Goal: Find specific page/section: Find specific page/section

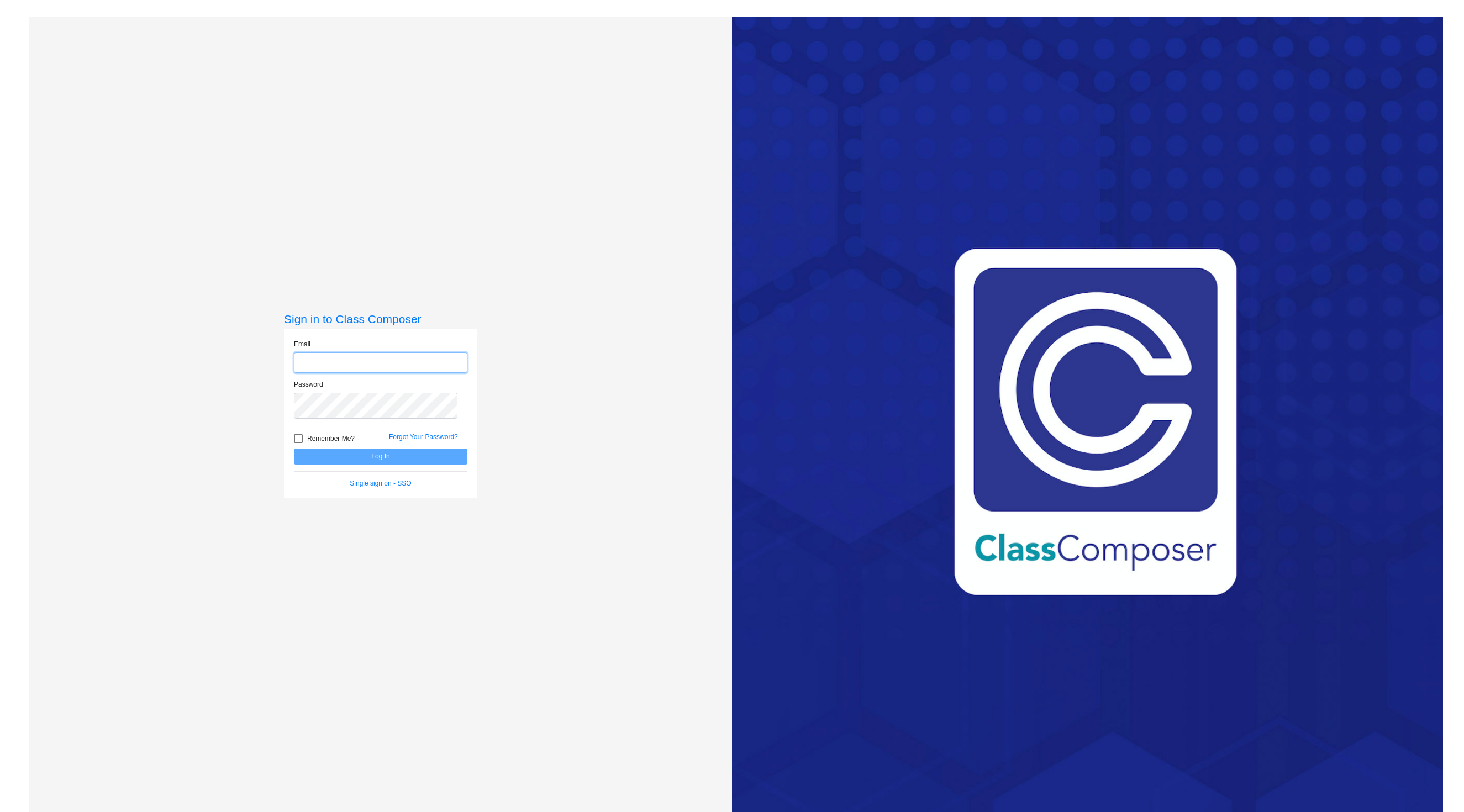
type input "[EMAIL_ADDRESS][DOMAIN_NAME]"
click at [407, 465] on button "Log In" at bounding box center [380, 456] width 173 height 16
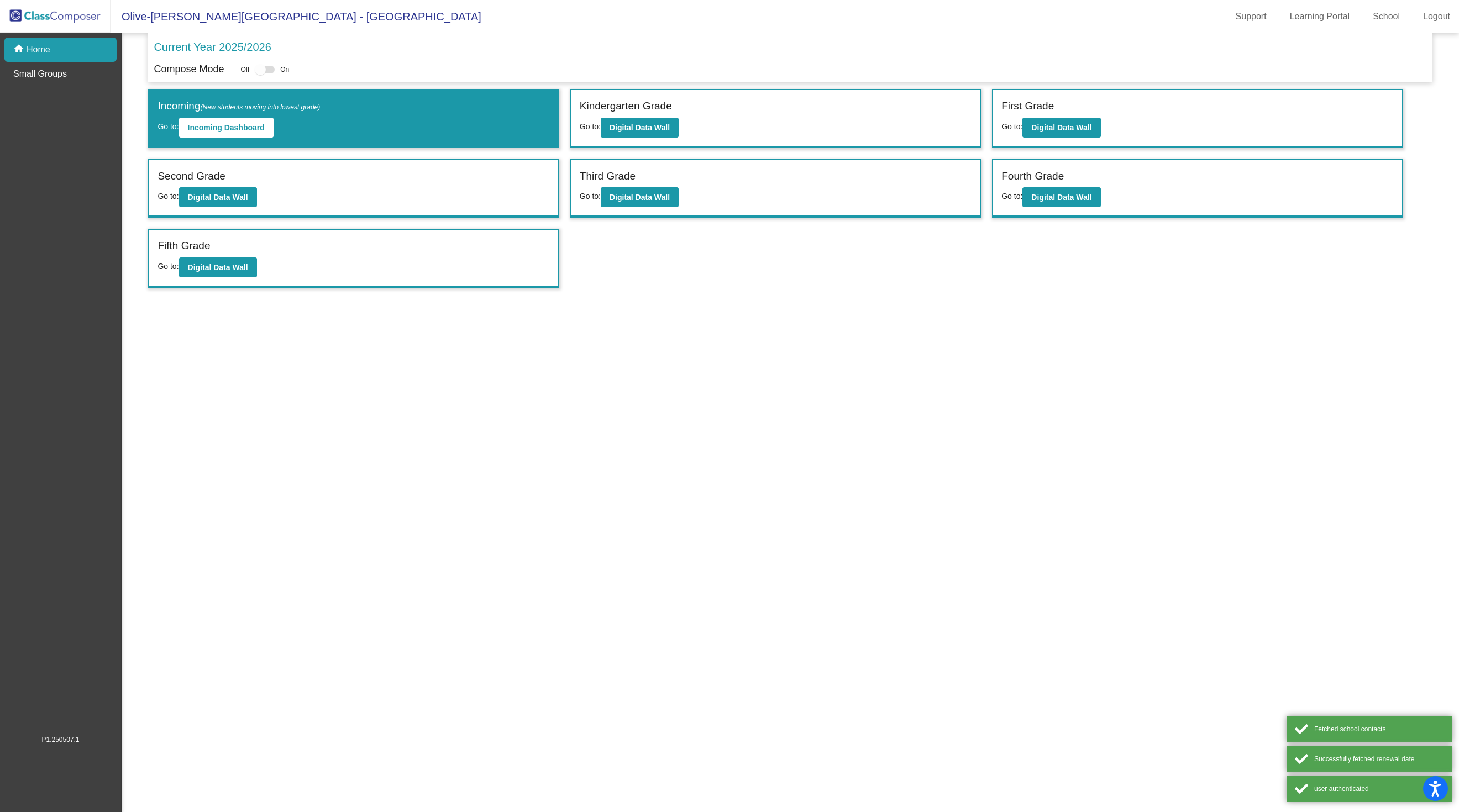
click at [353, 210] on div "Second Grade Go to: Digital Data Wall" at bounding box center [353, 189] width 408 height 57
click at [247, 202] on b "Digital Data Wall" at bounding box center [218, 198] width 60 height 9
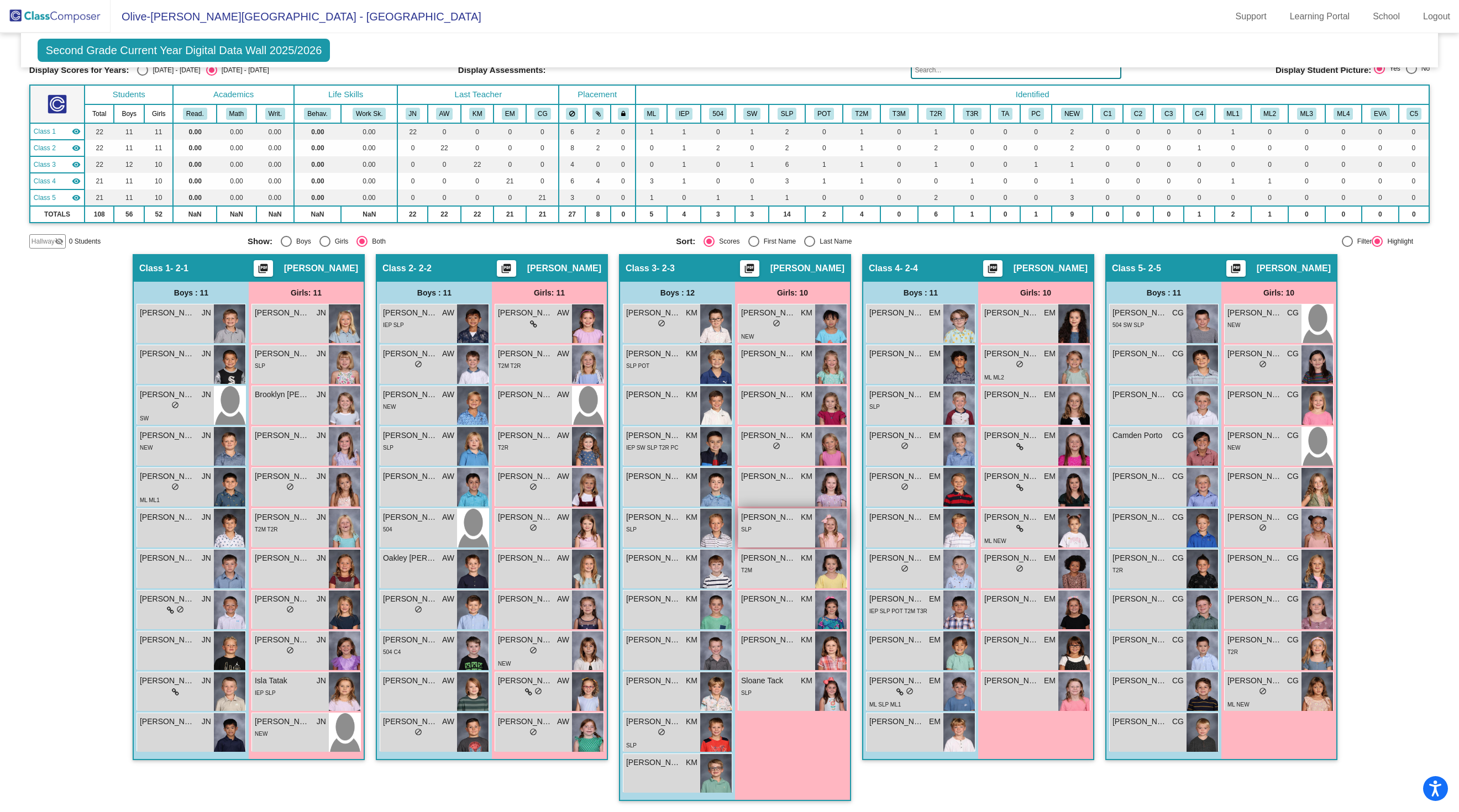
scroll to position [83, 0]
click at [654, 498] on div "[PERSON_NAME] KM lock do_not_disturb_alt" at bounding box center [661, 487] width 77 height 39
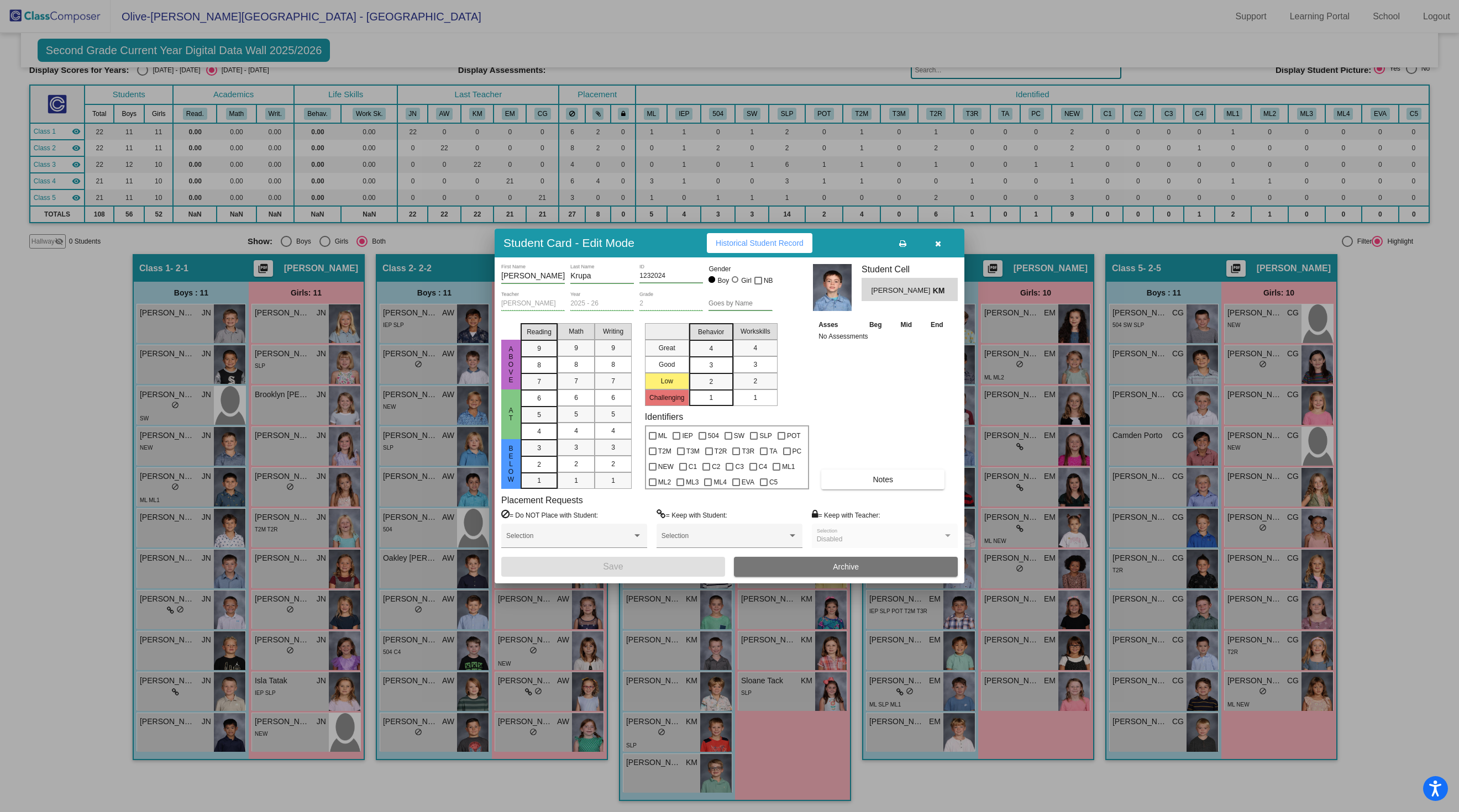
click at [942, 233] on button "button" at bounding box center [937, 243] width 35 height 20
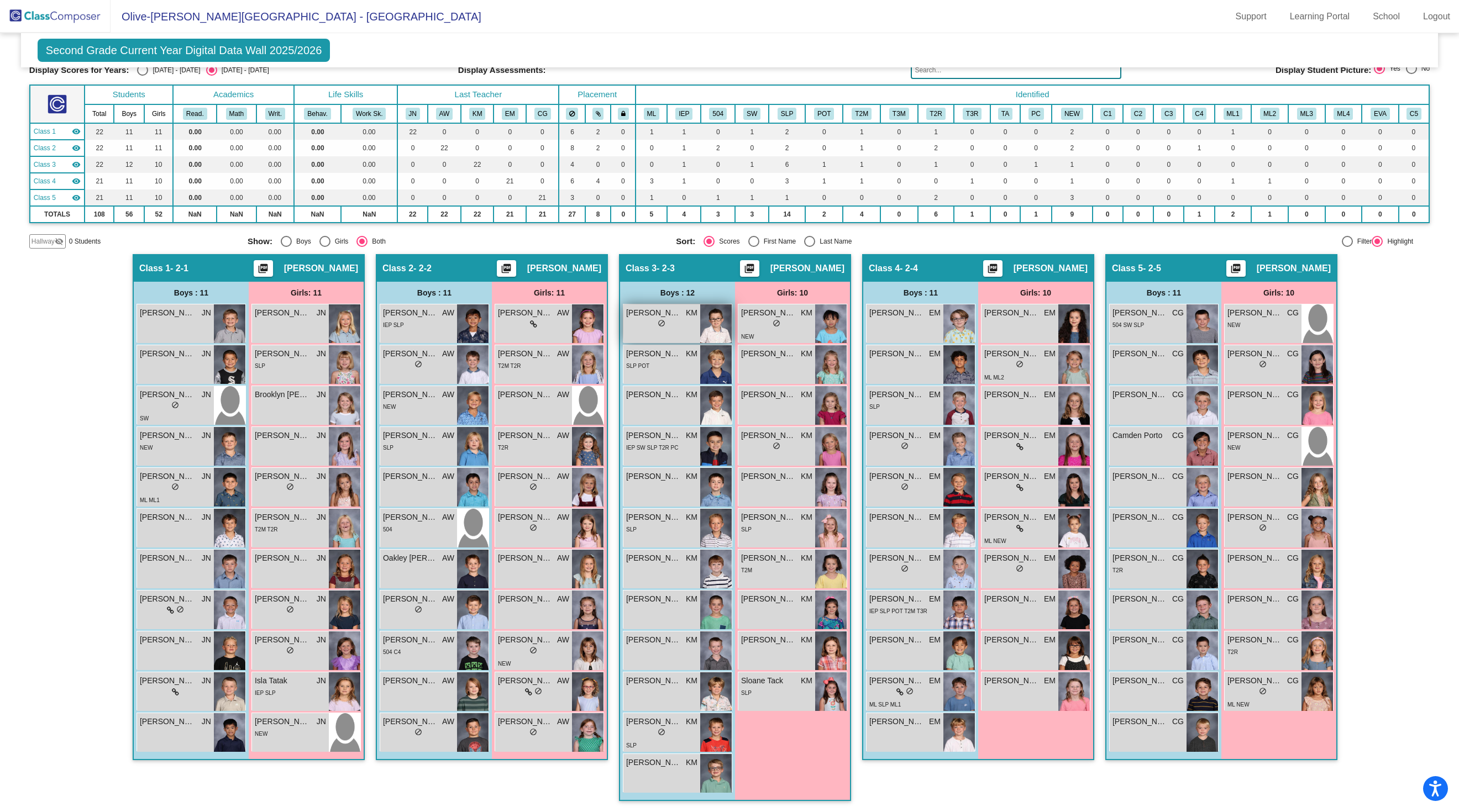
click at [652, 326] on div "lock do_not_disturb_alt" at bounding box center [661, 325] width 71 height 12
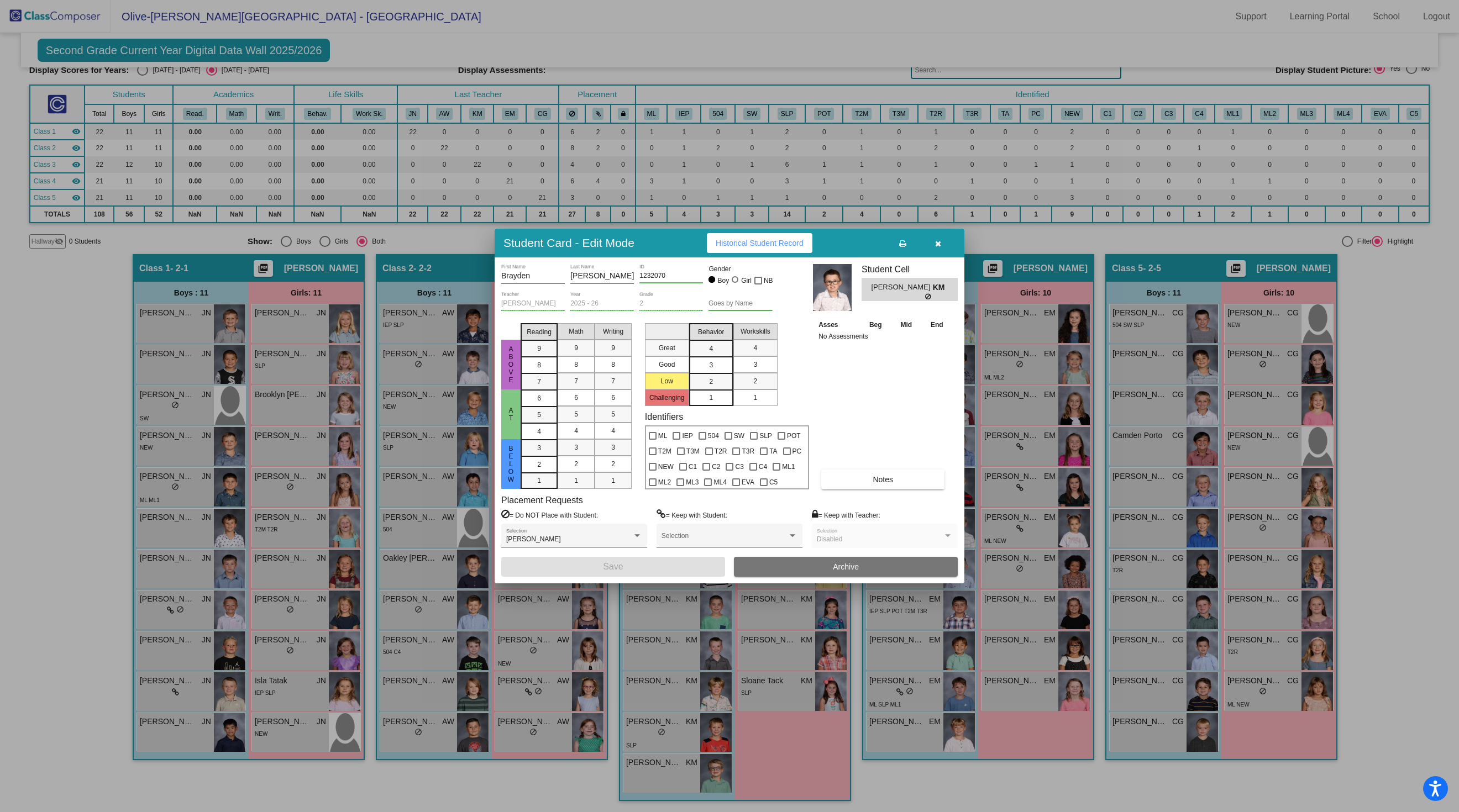
click at [934, 233] on button "button" at bounding box center [937, 243] width 35 height 20
